Goal: Find contact information

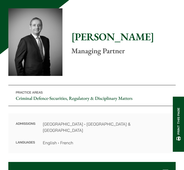
scroll to position [33, 0]
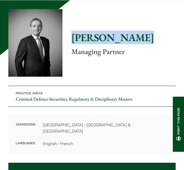
drag, startPoint x: 139, startPoint y: 39, endPoint x: 69, endPoint y: 37, distance: 69.7
click at [69, 37] on div "Home » Lawyers » [PERSON_NAME] [PERSON_NAME] Managing Partner Practice Areas Cr…" at bounding box center [91, 81] width 167 height 145
copy h1 "[PERSON_NAME]"
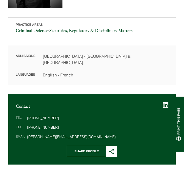
scroll to position [105, 0]
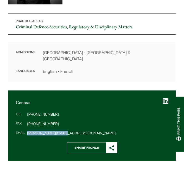
drag, startPoint x: 67, startPoint y: 125, endPoint x: 28, endPoint y: 126, distance: 39.0
click at [28, 131] on dd "[PERSON_NAME][EMAIL_ADDRESS][DOMAIN_NAME]" at bounding box center [97, 133] width 141 height 4
copy dd "[PERSON_NAME][EMAIL_ADDRESS][DOMAIN_NAME]"
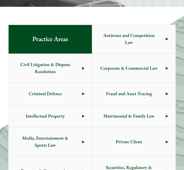
scroll to position [211, 0]
